Goal: Information Seeking & Learning: Check status

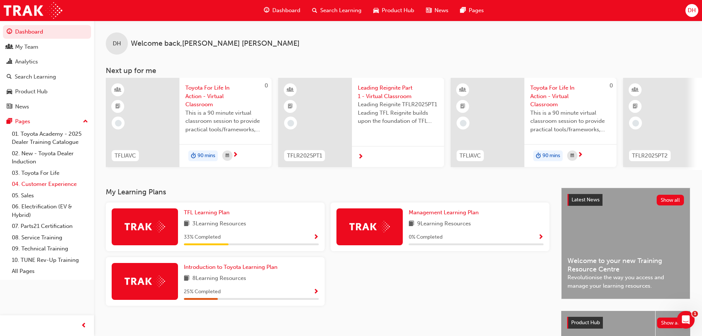
click at [66, 185] on link "04. Customer Experience" at bounding box center [50, 183] width 82 height 11
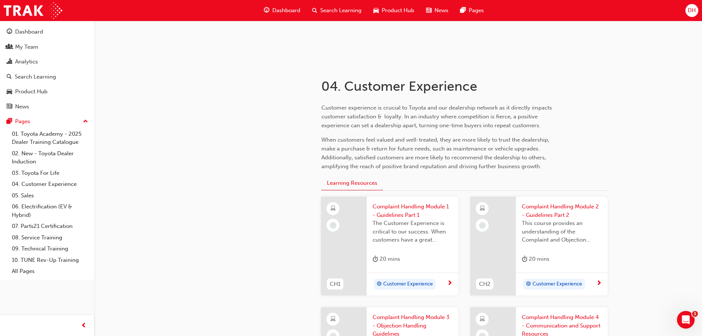
scroll to position [147, 0]
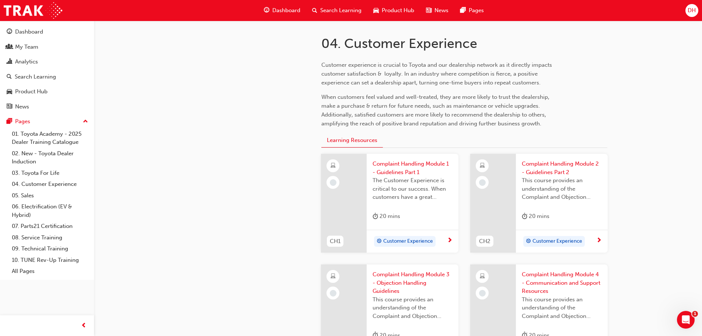
click at [317, 13] on div "Search Learning" at bounding box center [336, 10] width 61 height 15
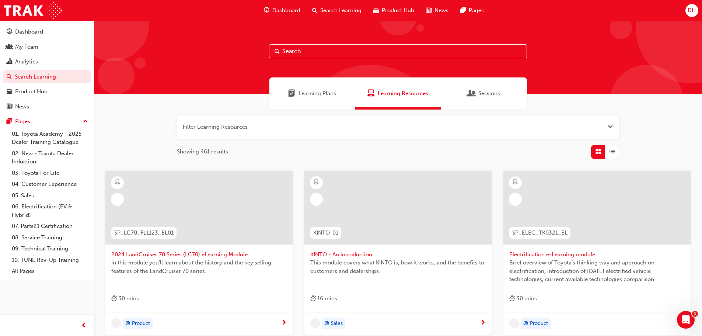
click at [304, 53] on input "text" at bounding box center [398, 51] width 258 height 14
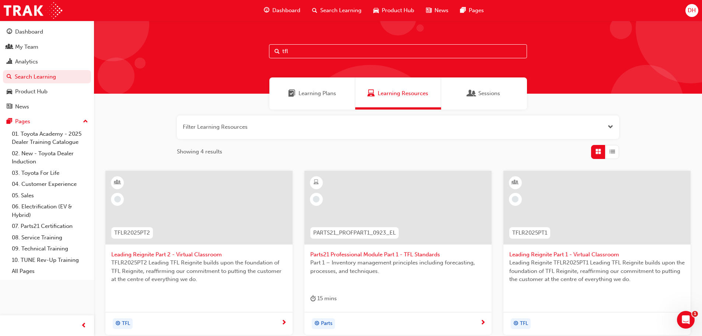
type input "tfl"
click at [189, 251] on span "Leading Reignite Part 2 - Virtual Classroom" at bounding box center [198, 254] width 175 height 8
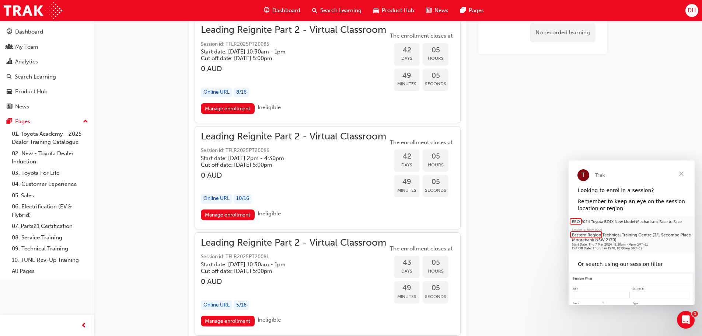
scroll to position [4422, 0]
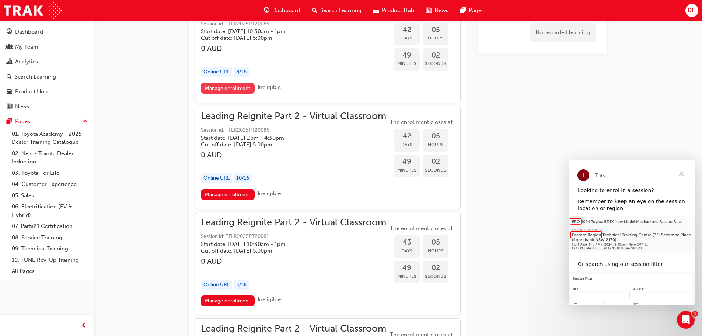
click at [222, 91] on link "Manage enrollment" at bounding box center [228, 88] width 54 height 11
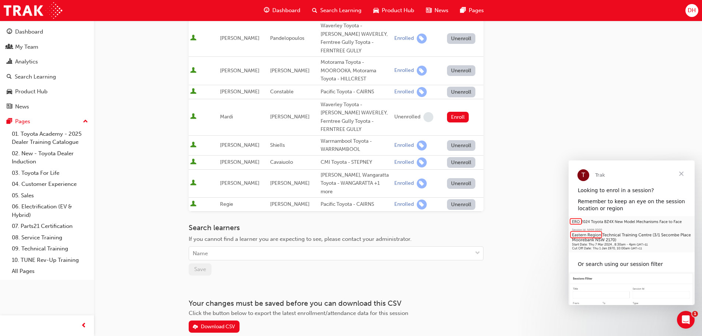
scroll to position [170, 0]
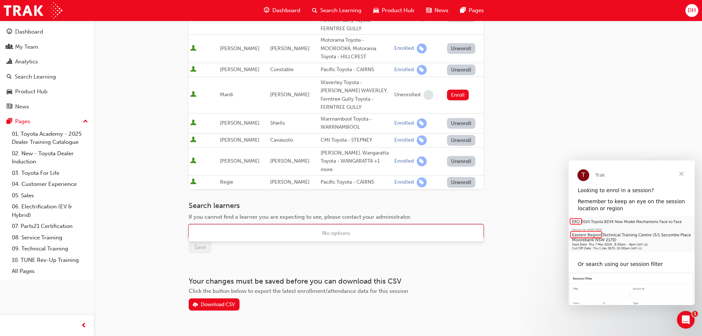
click at [220, 225] on div "Name" at bounding box center [330, 231] width 283 height 13
type input "ava"
drag, startPoint x: 241, startPoint y: 217, endPoint x: 164, endPoint y: 216, distance: 77.0
click at [164, 216] on div "Go to session detail page Manage enrollment for Leading Reignite Part 2 - Virtu…" at bounding box center [351, 91] width 702 height 522
click at [56, 184] on link "04. Customer Experience" at bounding box center [50, 183] width 82 height 11
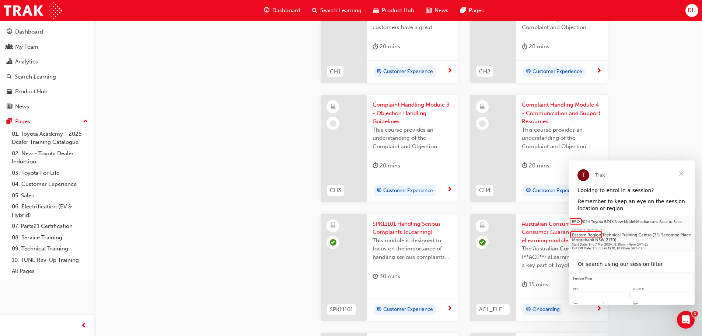
scroll to position [317, 0]
click at [683, 174] on span "Close" at bounding box center [681, 173] width 27 height 27
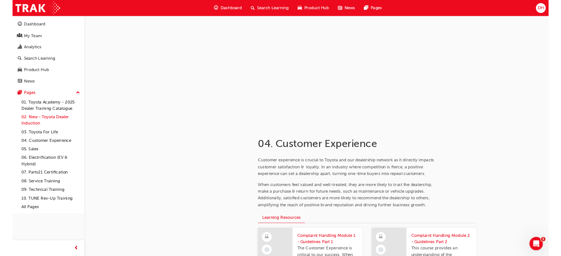
scroll to position [37, 0]
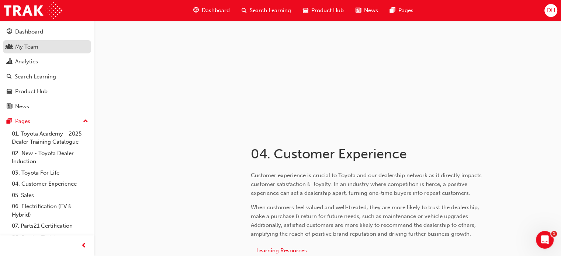
click at [46, 50] on div "My Team" at bounding box center [47, 46] width 81 height 9
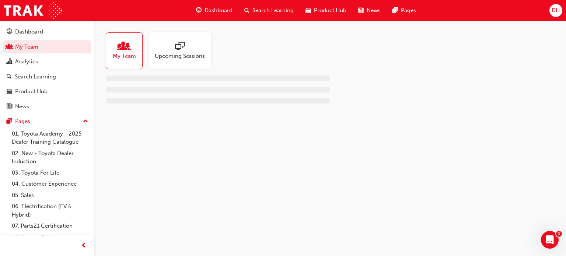
click at [122, 58] on span "My Team" at bounding box center [124, 56] width 23 height 8
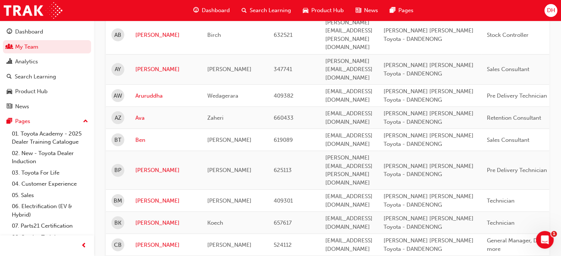
scroll to position [74, 0]
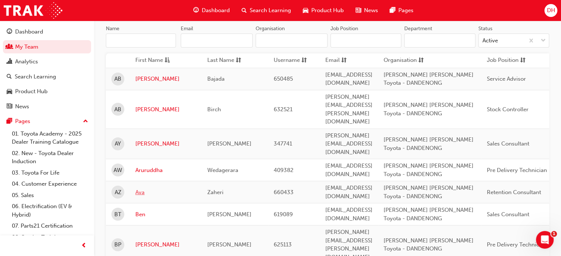
click at [139, 188] on link "Ava" at bounding box center [165, 192] width 61 height 8
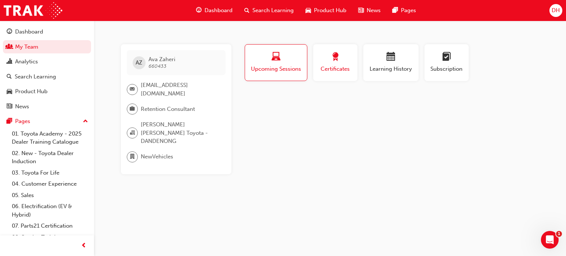
click at [327, 69] on span "Certificates" at bounding box center [335, 69] width 33 height 8
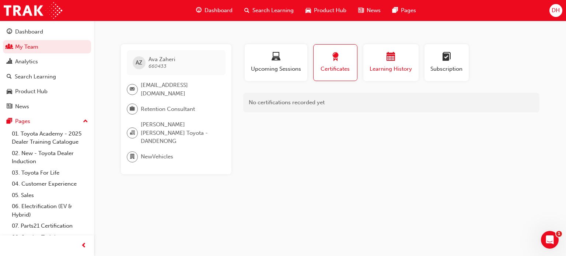
drag, startPoint x: 375, startPoint y: 64, endPoint x: 383, endPoint y: 62, distance: 9.0
click at [375, 64] on div "Learning History" at bounding box center [391, 62] width 44 height 21
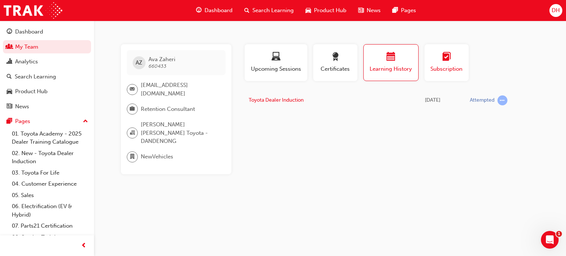
drag, startPoint x: 442, startPoint y: 65, endPoint x: 428, endPoint y: 62, distance: 15.0
click at [442, 65] on div "Subscription" at bounding box center [446, 62] width 33 height 21
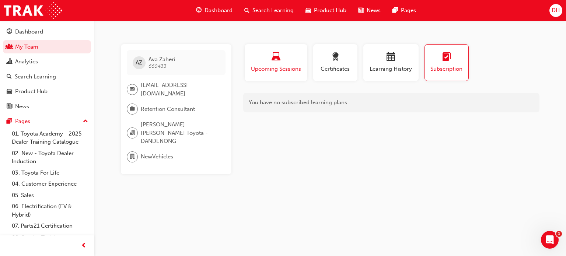
click at [285, 67] on span "Upcoming Sessions" at bounding box center [276, 69] width 52 height 8
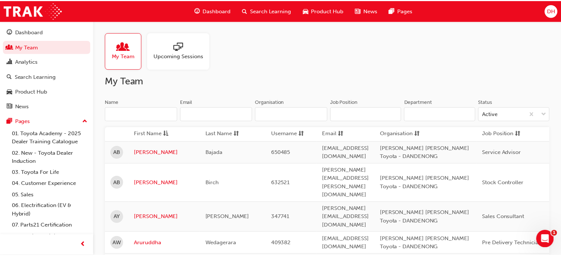
scroll to position [74, 0]
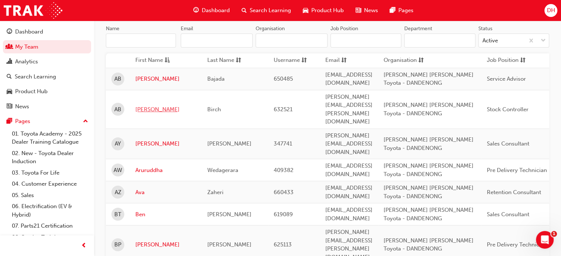
click at [151, 105] on link "[PERSON_NAME]" at bounding box center [165, 109] width 61 height 8
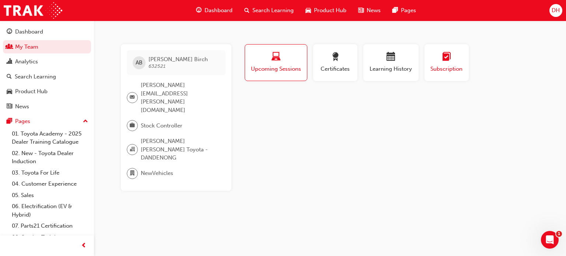
drag, startPoint x: 433, startPoint y: 58, endPoint x: 428, endPoint y: 53, distance: 7.6
click at [431, 55] on div "button" at bounding box center [446, 57] width 33 height 11
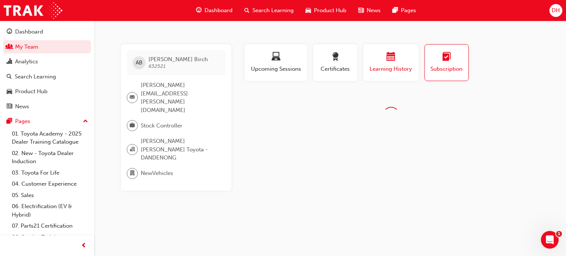
click at [388, 54] on span "calendar-icon" at bounding box center [391, 57] width 9 height 10
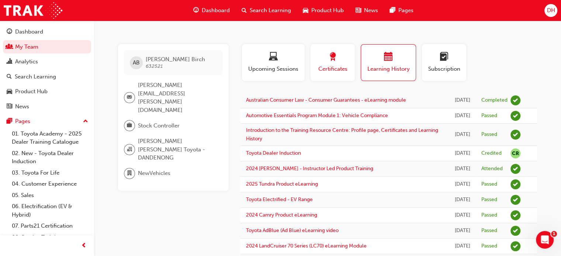
click at [327, 73] on button "Certificates" at bounding box center [332, 62] width 44 height 37
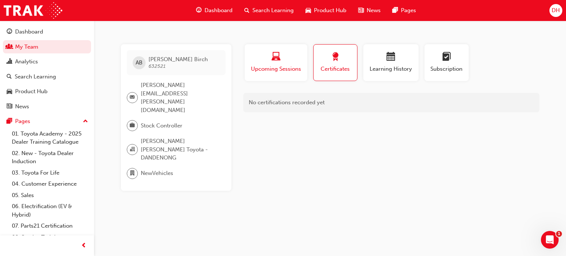
click at [272, 61] on span "laptop-icon" at bounding box center [276, 57] width 9 height 10
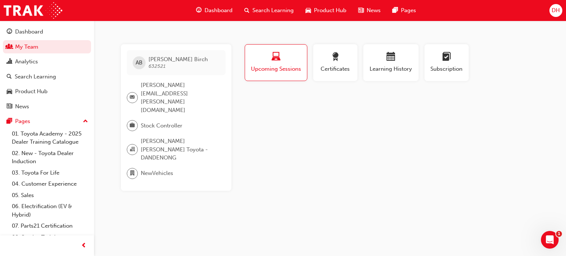
click at [251, 61] on div "button" at bounding box center [276, 57] width 51 height 11
click at [253, 62] on div "button" at bounding box center [276, 57] width 51 height 11
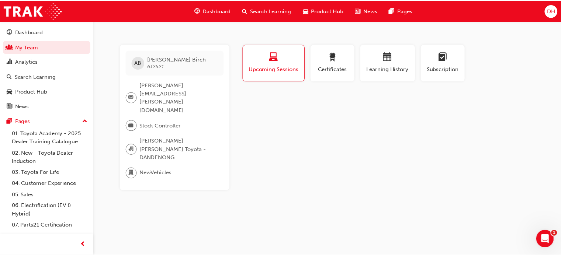
scroll to position [74, 0]
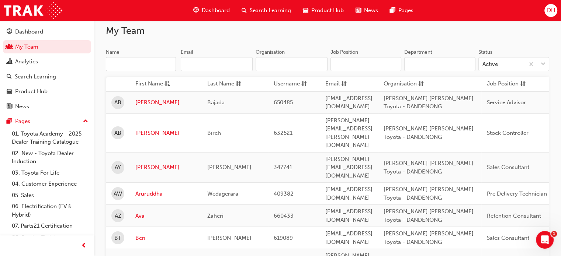
scroll to position [74, 0]
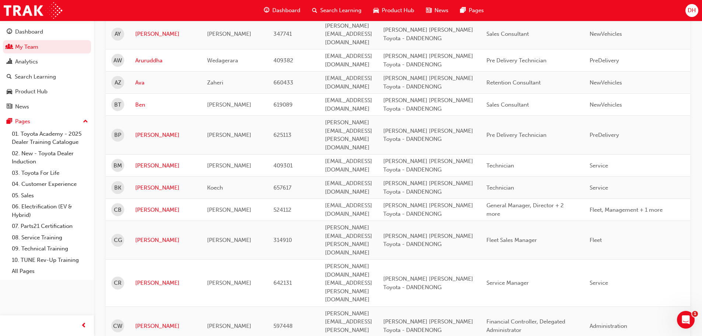
scroll to position [74, 0]
